Goal: Find specific page/section: Find specific page/section

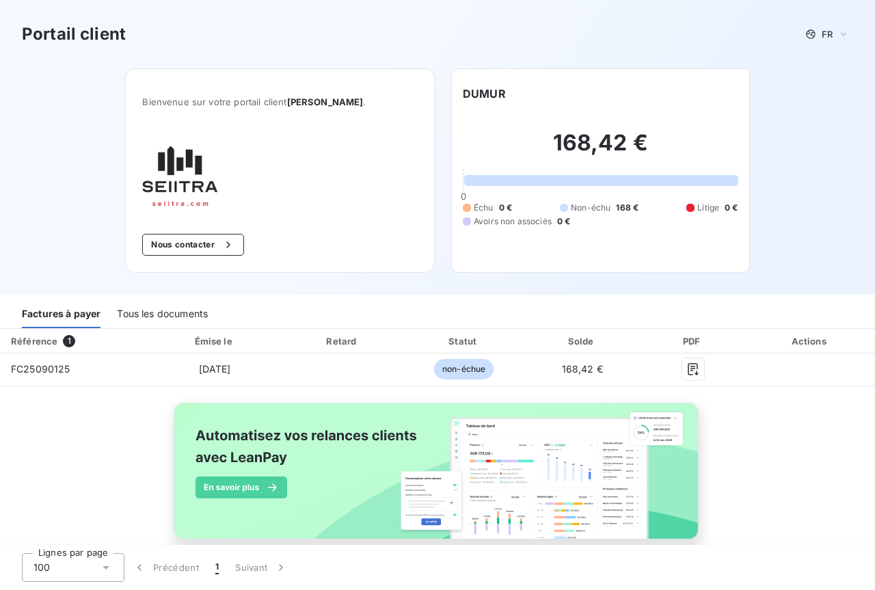
click at [178, 313] on div "Tous les documents" at bounding box center [162, 313] width 91 height 29
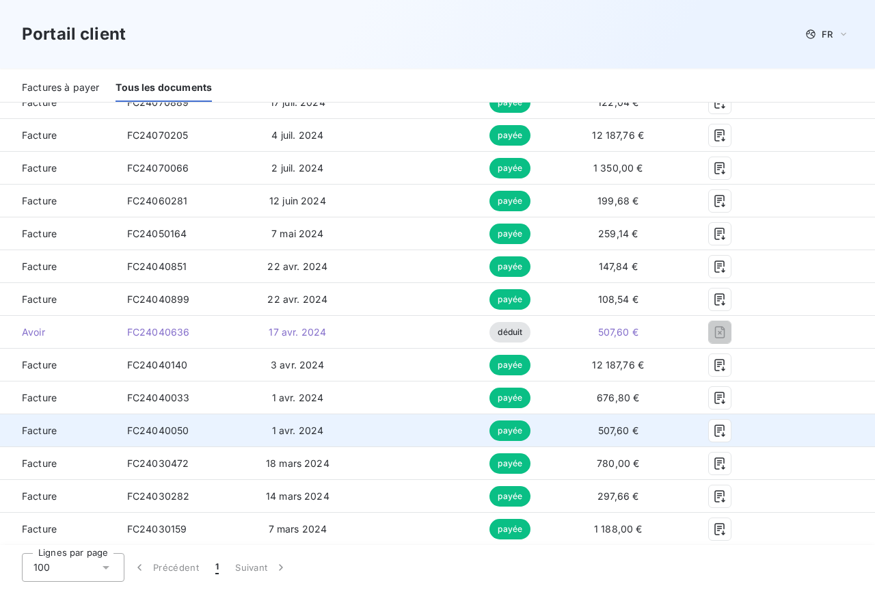
scroll to position [1435, 0]
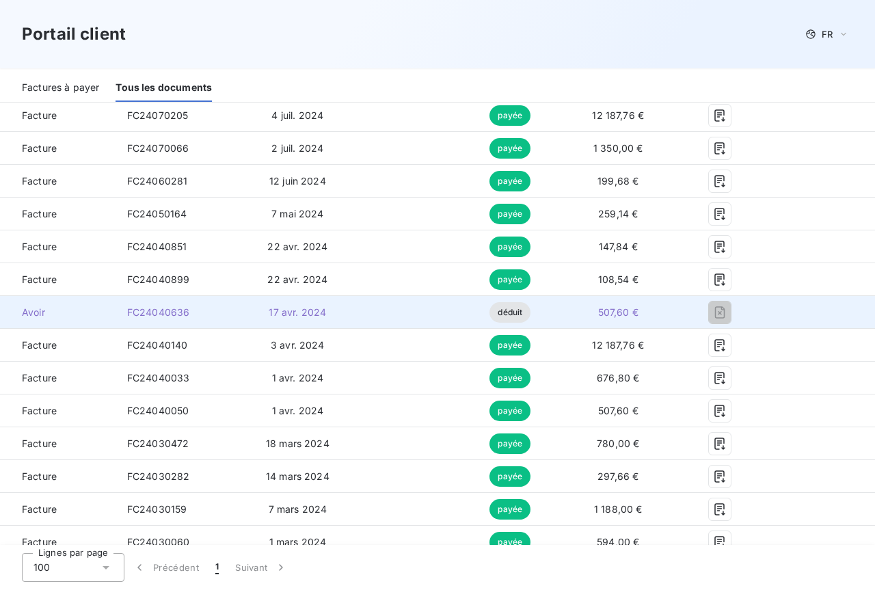
click at [506, 312] on span "déduit" at bounding box center [509, 312] width 41 height 20
click at [135, 310] on span "FC24040636" at bounding box center [158, 312] width 63 height 12
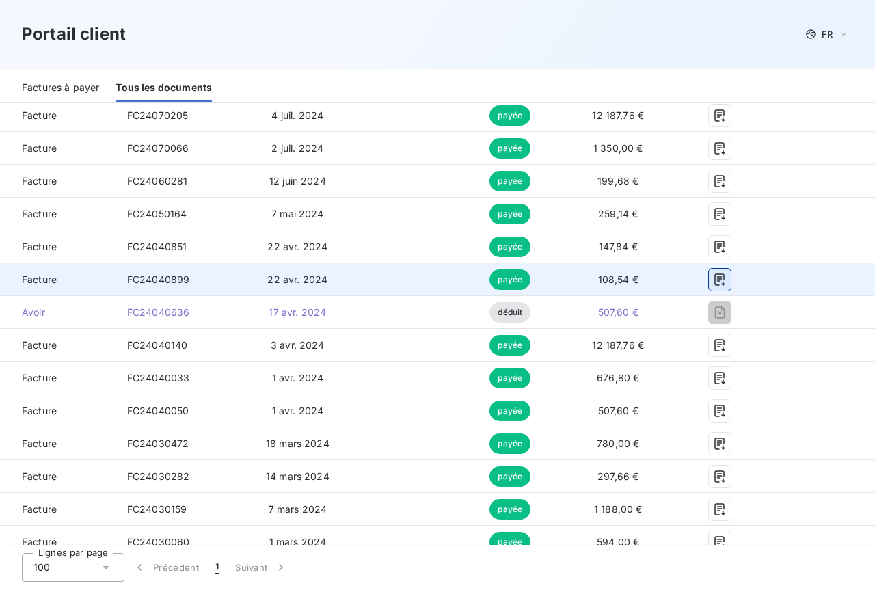
click at [713, 279] on icon "button" at bounding box center [720, 280] width 14 height 14
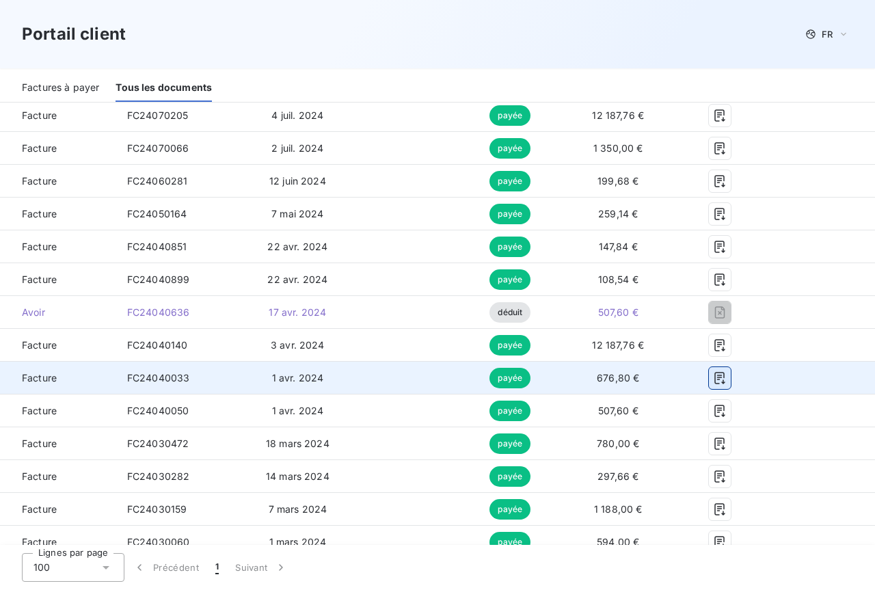
click at [713, 382] on icon "button" at bounding box center [720, 378] width 14 height 14
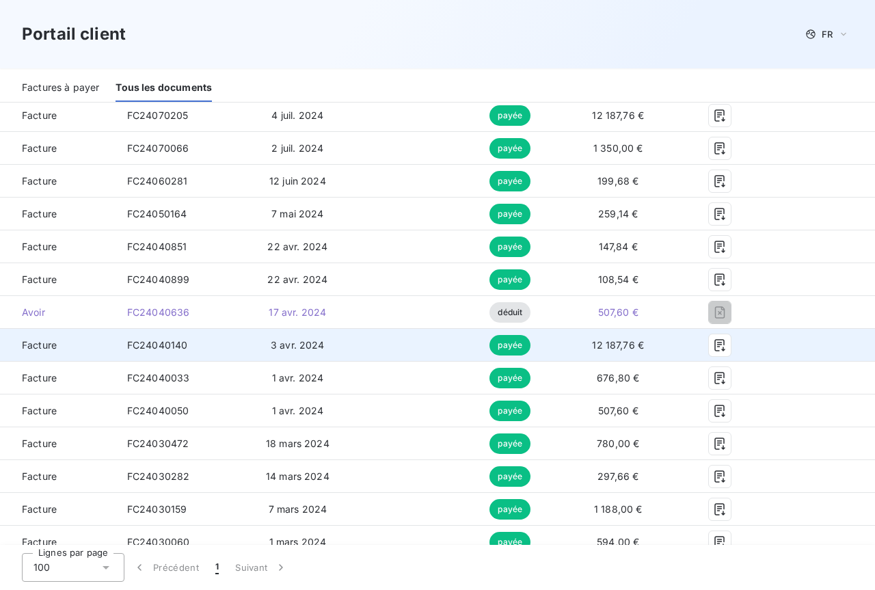
click at [402, 348] on td at bounding box center [407, 345] width 105 height 33
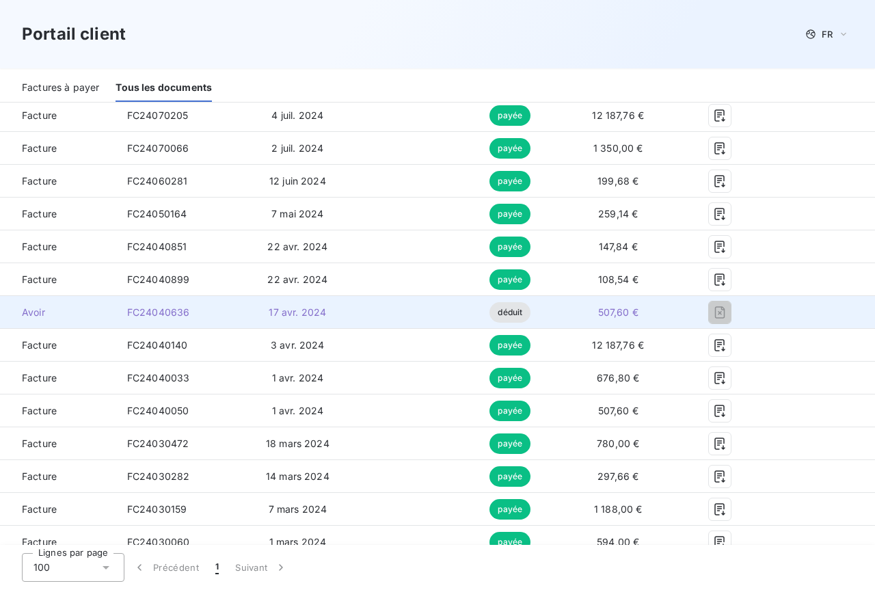
click at [494, 316] on span "déduit" at bounding box center [509, 312] width 41 height 20
click at [494, 315] on span "déduit" at bounding box center [509, 312] width 41 height 20
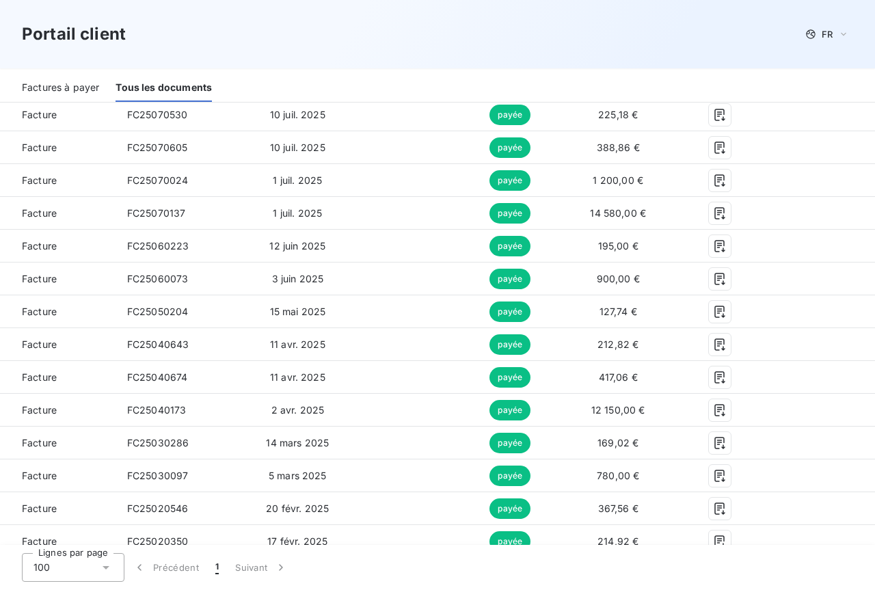
scroll to position [200, 0]
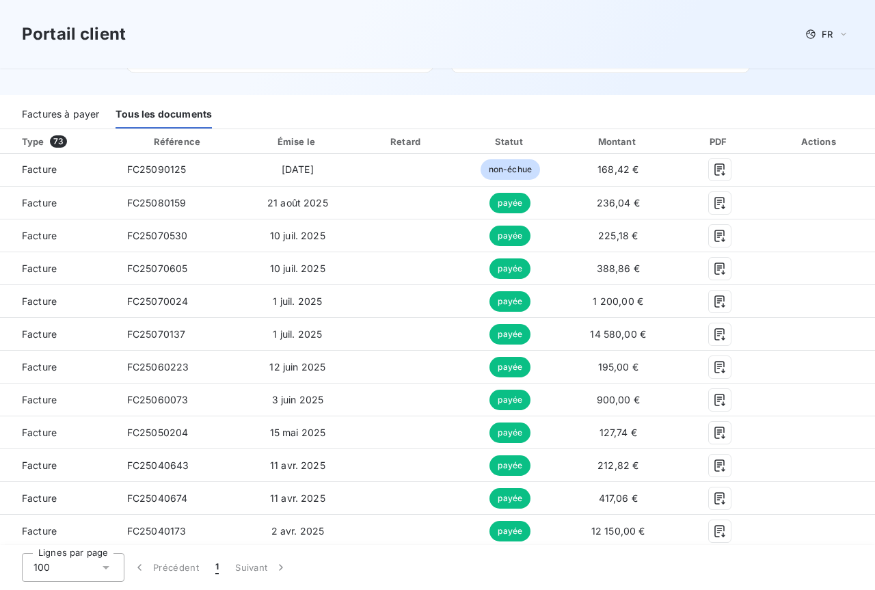
click at [81, 117] on div "Factures à payer" at bounding box center [60, 114] width 77 height 29
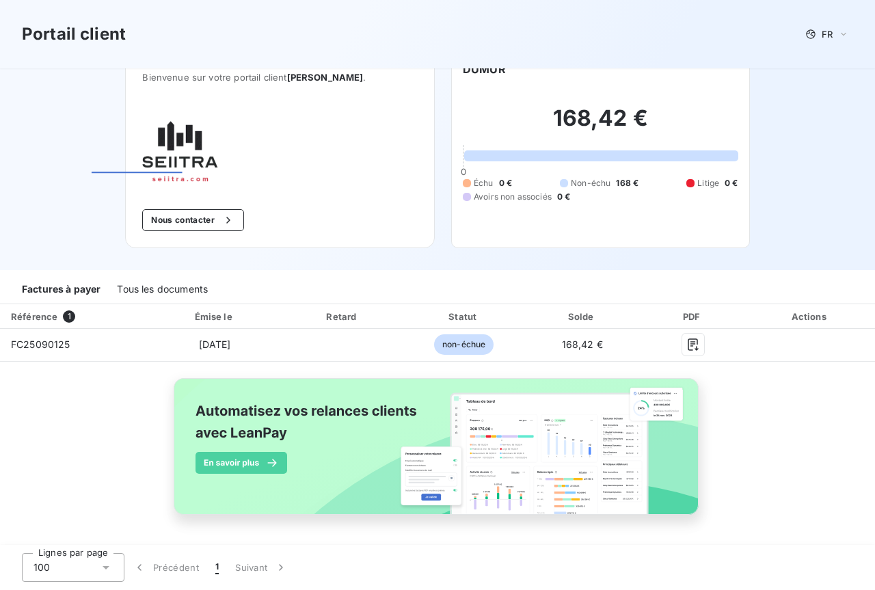
scroll to position [25, 0]
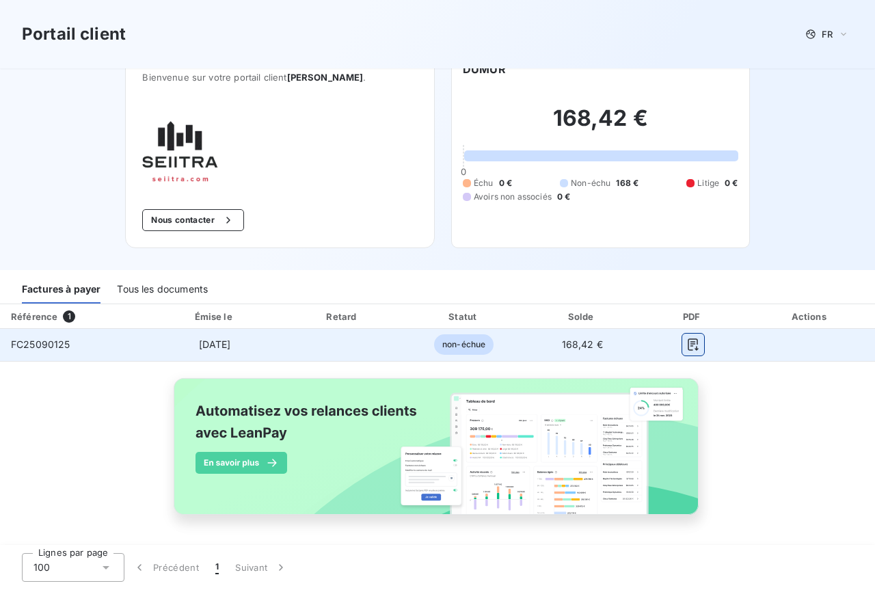
click at [686, 341] on icon "button" at bounding box center [693, 345] width 14 height 14
